Goal: Task Accomplishment & Management: Complete application form

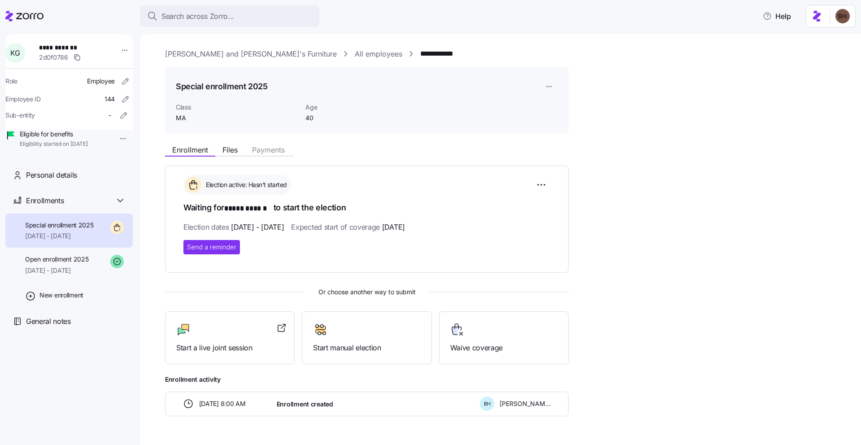
click at [183, 13] on span "Search across Zorro..." at bounding box center [197, 16] width 73 height 11
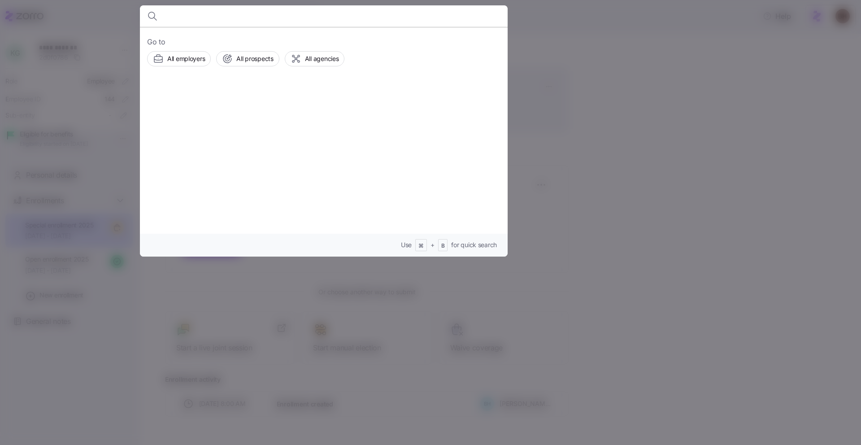
type input "[PERSON_NAME]"
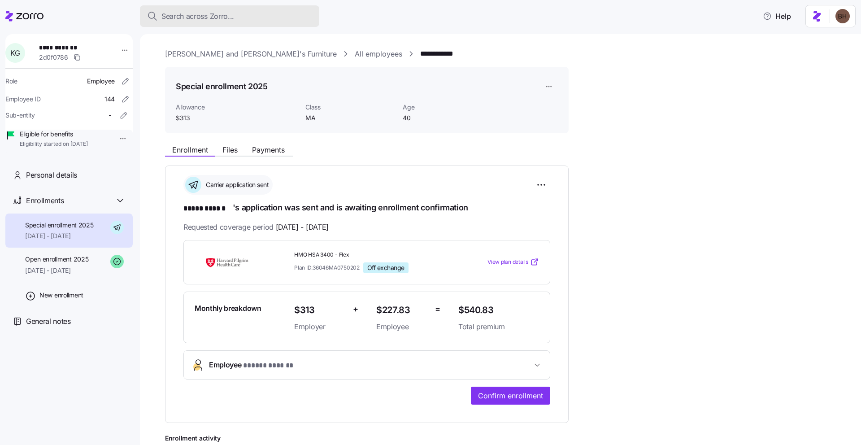
click at [213, 13] on span "Search across Zorro..." at bounding box center [197, 16] width 73 height 11
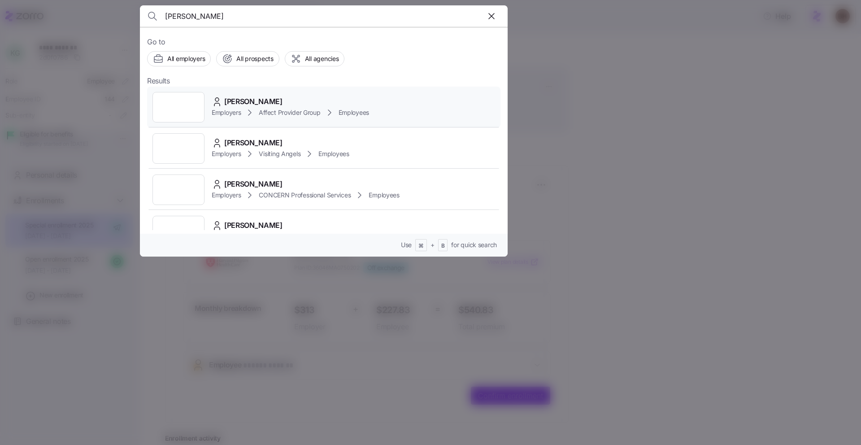
type input "[PERSON_NAME]"
click at [245, 100] on span "[PERSON_NAME]" at bounding box center [253, 101] width 58 height 11
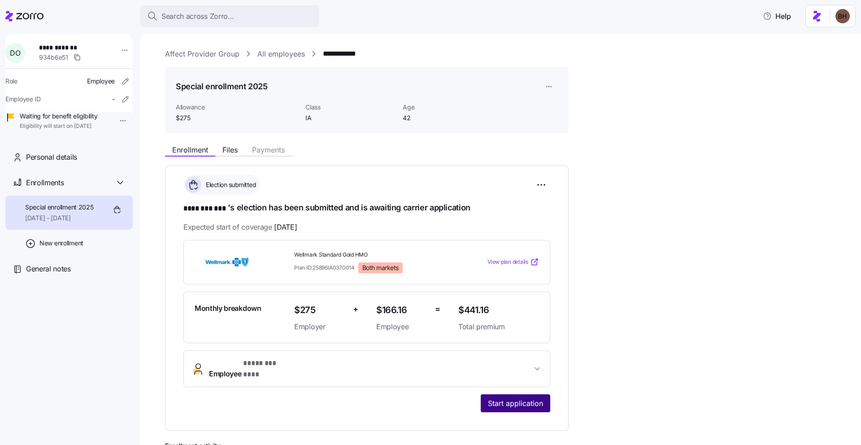
click at [525, 398] on span "Start application" at bounding box center [515, 403] width 55 height 11
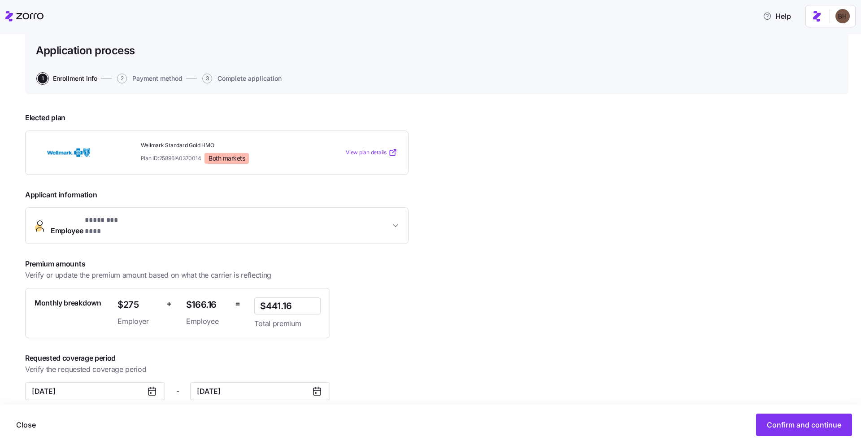
scroll to position [59, 0]
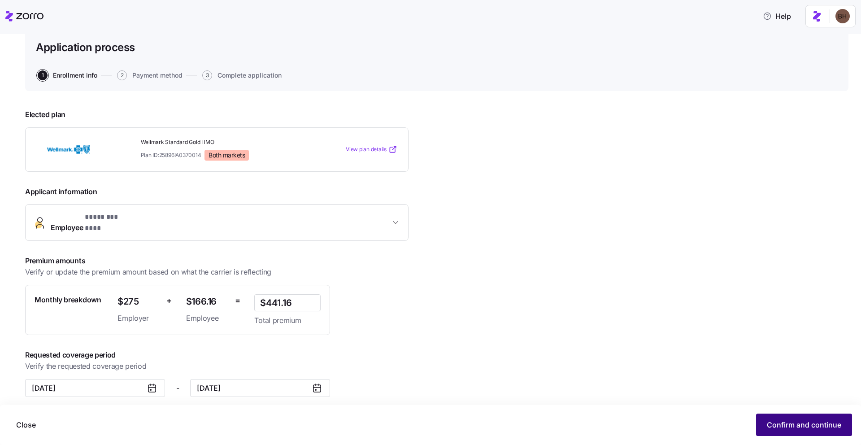
click at [784, 421] on span "Confirm and continue" at bounding box center [804, 424] width 74 height 11
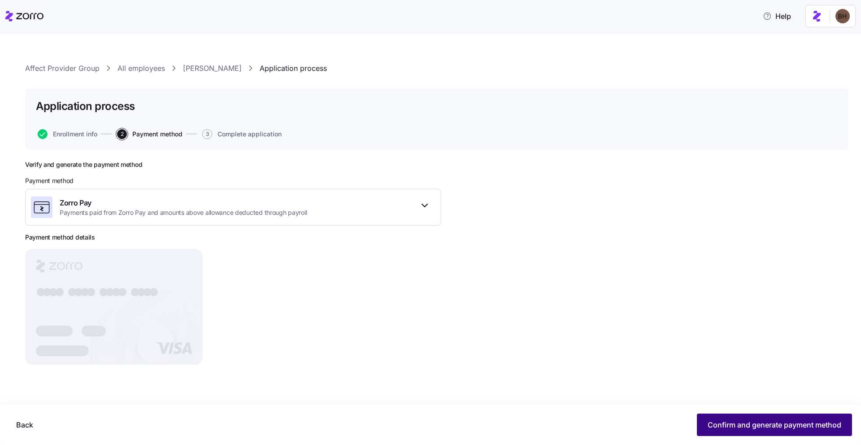
click at [728, 426] on span "Confirm and generate payment method" at bounding box center [775, 424] width 134 height 11
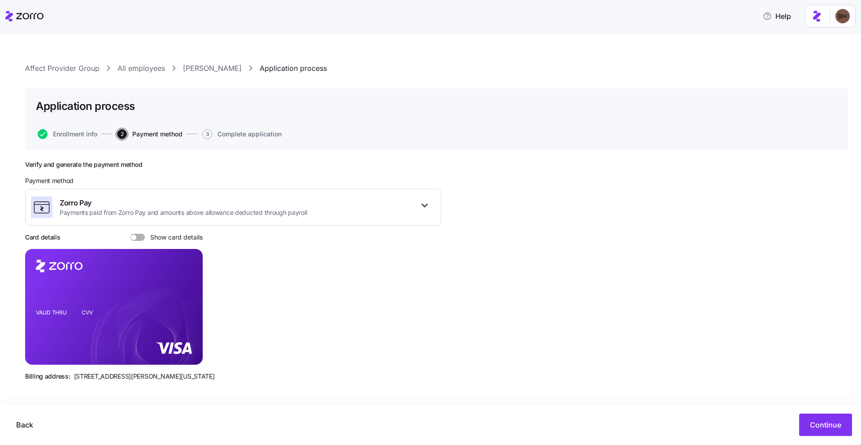
click at [207, 66] on link "[PERSON_NAME]" at bounding box center [212, 68] width 59 height 11
